Goal: Check status

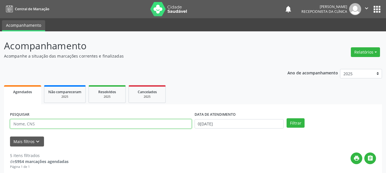
click at [42, 122] on input "text" at bounding box center [101, 124] width 182 height 10
type input "706803206563727"
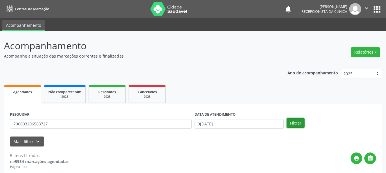
click at [296, 124] on button "Filtrar" at bounding box center [295, 123] width 18 height 10
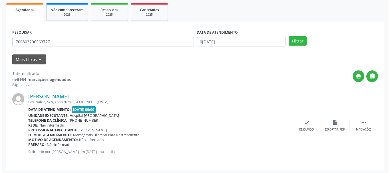
scroll to position [83, 0]
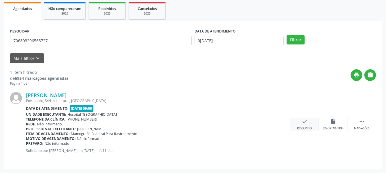
click at [301, 128] on div "Resolvido" at bounding box center [304, 129] width 15 height 4
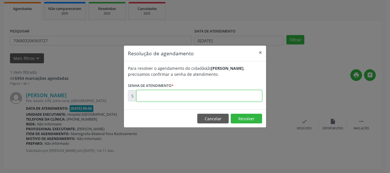
drag, startPoint x: 202, startPoint y: 93, endPoint x: 202, endPoint y: 98, distance: 5.5
click at [202, 94] on input "text" at bounding box center [199, 95] width 126 height 11
type input "00174321"
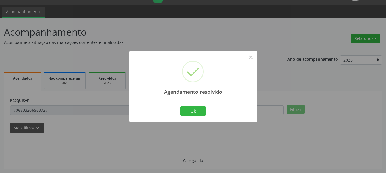
scroll to position [1, 0]
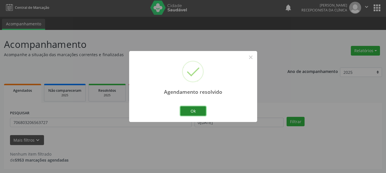
drag, startPoint x: 194, startPoint y: 108, endPoint x: 128, endPoint y: 101, distance: 66.0
click at [194, 108] on button "Ok" at bounding box center [193, 111] width 26 height 10
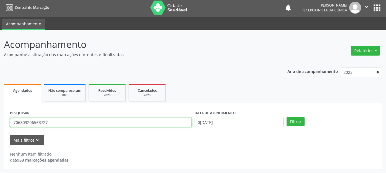
drag, startPoint x: 47, startPoint y: 123, endPoint x: 0, endPoint y: 148, distance: 53.6
click at [0, 140] on div "Acompanhamento Acompanhe a situação das marcações correntes e finalizadas Relat…" at bounding box center [193, 101] width 386 height 143
type input "700505717414757"
click at [286, 117] on button "Filtrar" at bounding box center [295, 122] width 18 height 10
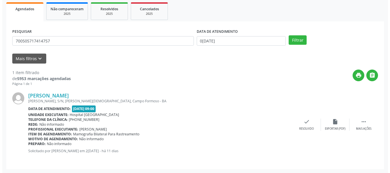
scroll to position [83, 0]
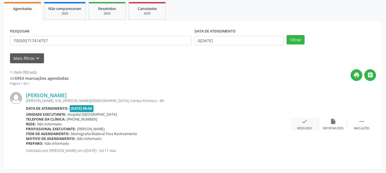
click at [299, 123] on div "check Resolvido" at bounding box center [304, 124] width 29 height 12
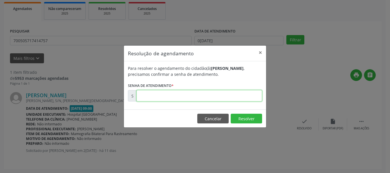
click at [187, 96] on input "text" at bounding box center [199, 95] width 126 height 11
type input "00174296"
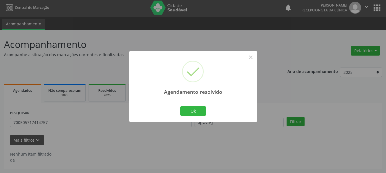
scroll to position [1, 0]
click at [202, 112] on button "Ok" at bounding box center [193, 111] width 26 height 10
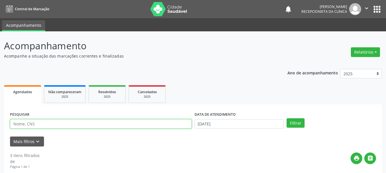
click at [44, 125] on input "text" at bounding box center [101, 124] width 182 height 10
click at [30, 123] on input "text" at bounding box center [101, 124] width 182 height 10
type input "706208568727362"
click at [286, 118] on button "Filtrar" at bounding box center [295, 123] width 18 height 10
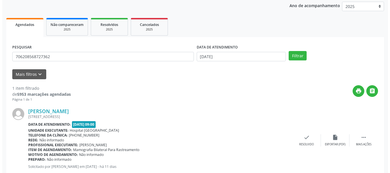
scroll to position [83, 0]
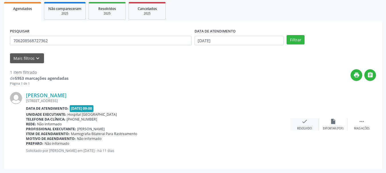
click at [299, 123] on div "check Resolvido" at bounding box center [304, 124] width 29 height 12
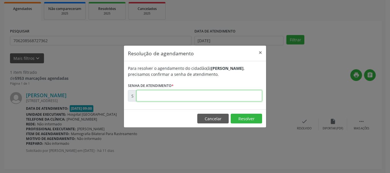
click at [205, 99] on input "text" at bounding box center [199, 95] width 126 height 11
type input "00174238"
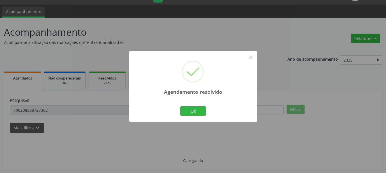
scroll to position [1, 0]
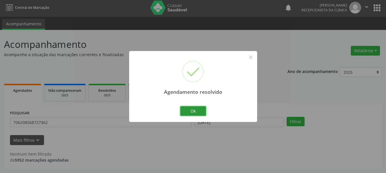
click at [201, 109] on button "Ok" at bounding box center [193, 111] width 26 height 10
